Goal: Task Accomplishment & Management: Use online tool/utility

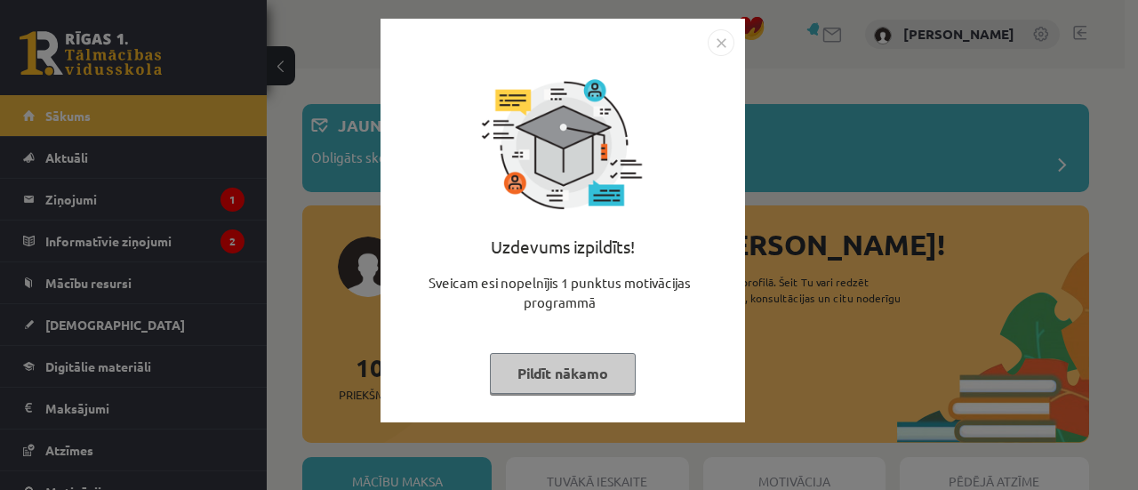
click at [523, 349] on div "Uzdevums izpildīts! Sveicam esi nopelnījis 1 punktus motivācijas programmā Pild…" at bounding box center [562, 234] width 343 height 356
click at [526, 364] on button "Pildīt nākamo" at bounding box center [563, 373] width 146 height 41
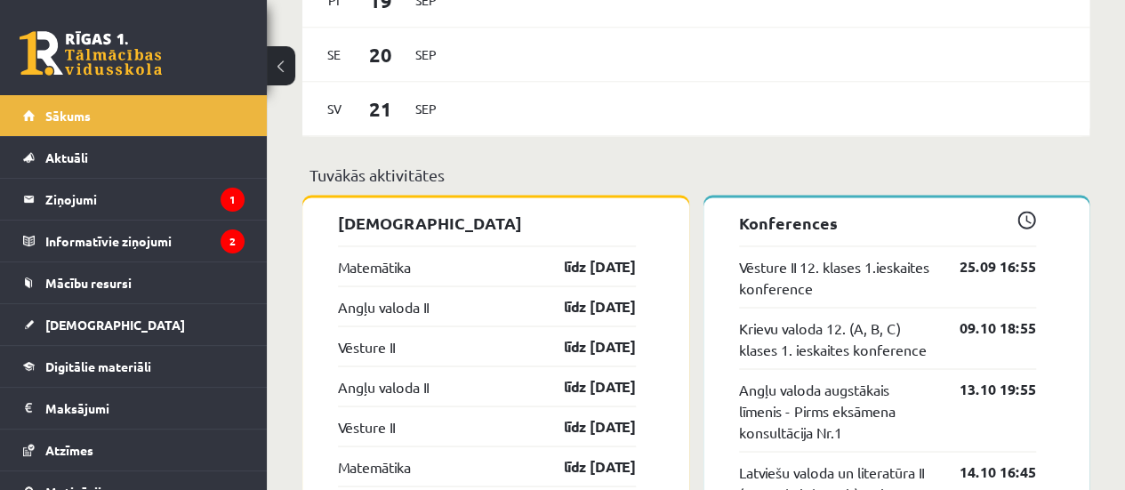
scroll to position [1416, 0]
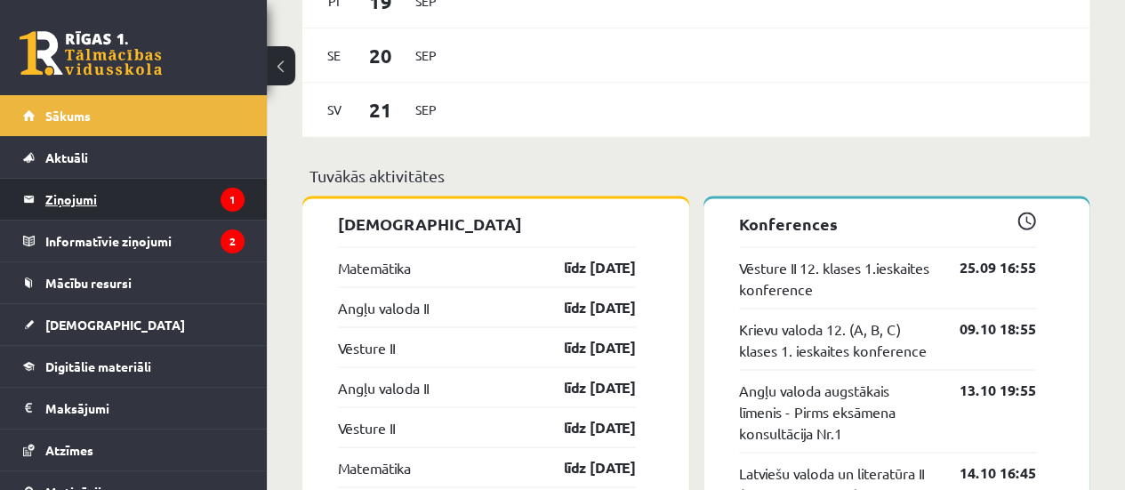
click at [101, 191] on legend "Ziņojumi 1" at bounding box center [144, 199] width 199 height 41
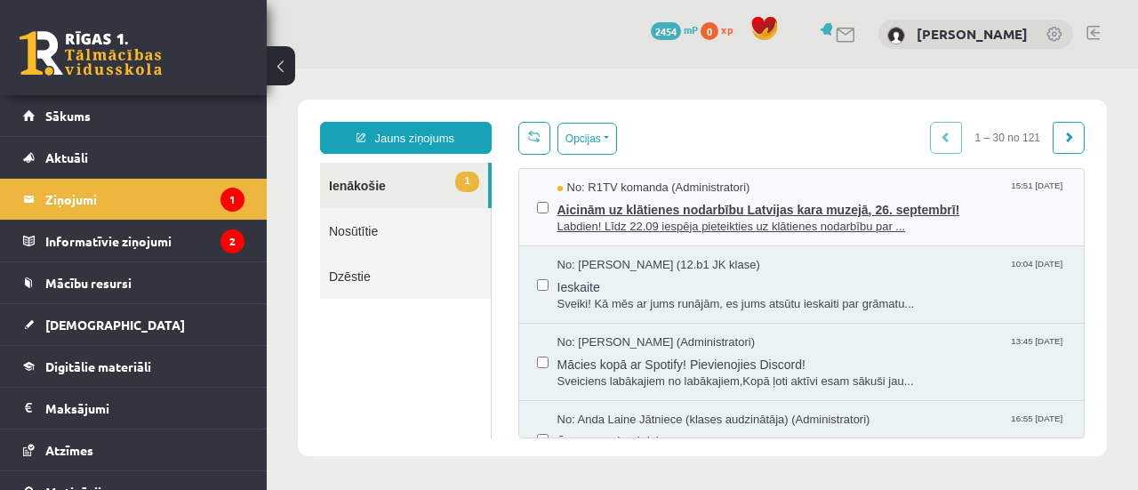
click at [690, 221] on span "Labdien! Līdz 22.09 iespēja pieteikties uz klātienes nodarbību par ..." at bounding box center [811, 227] width 509 height 17
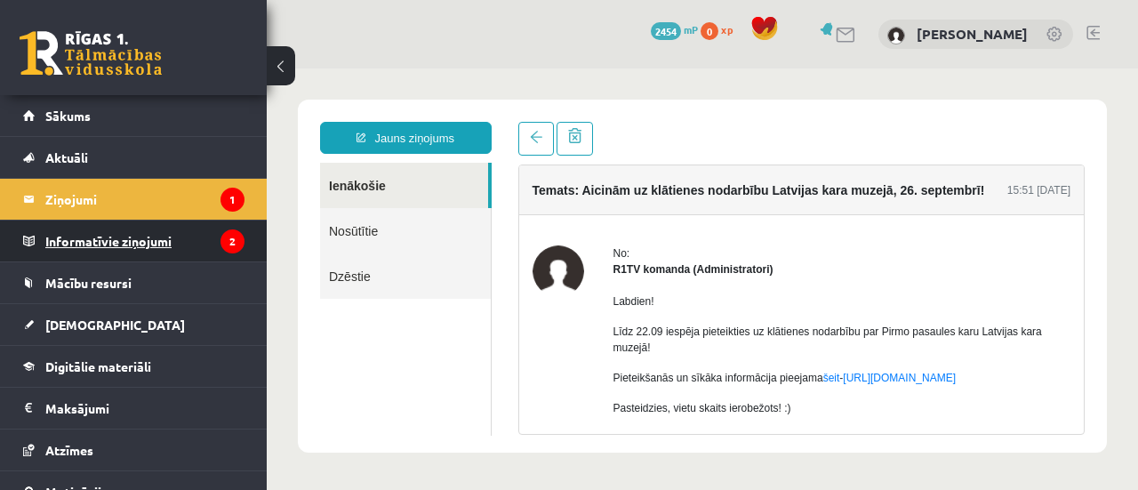
click at [135, 237] on legend "Informatīvie ziņojumi 2" at bounding box center [144, 241] width 199 height 41
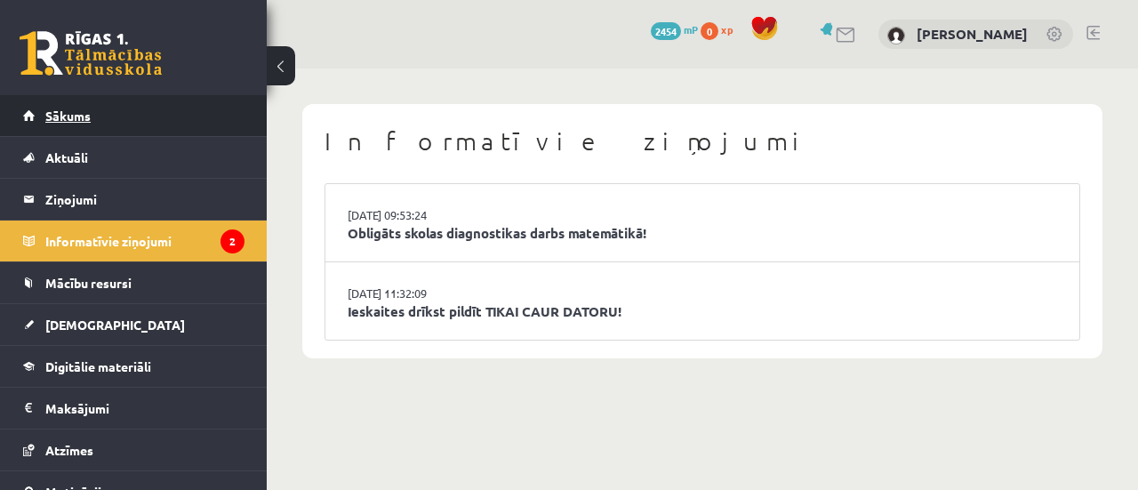
click at [75, 102] on link "Sākums" at bounding box center [133, 115] width 221 height 41
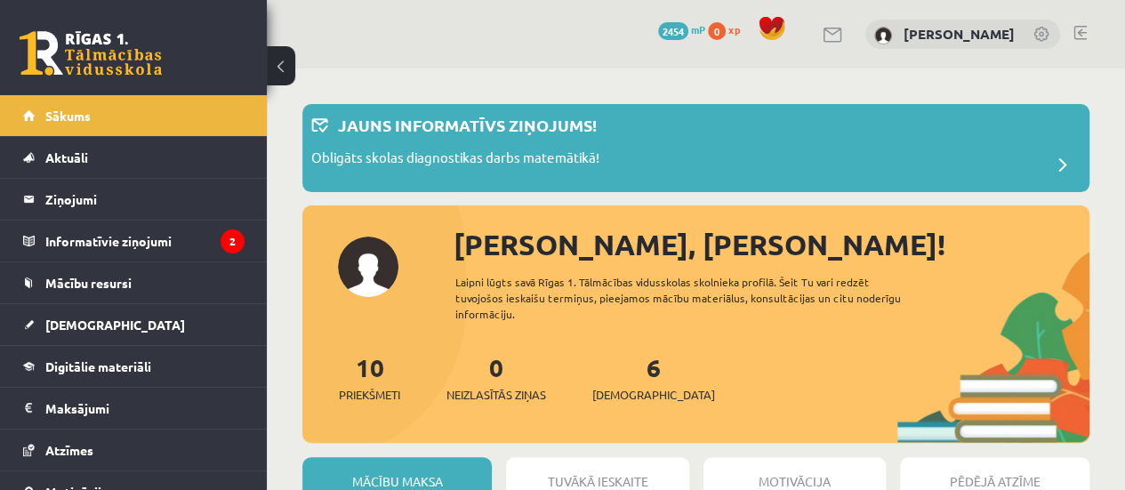
click at [1076, 28] on link at bounding box center [1079, 33] width 13 height 14
